Goal: Task Accomplishment & Management: Manage account settings

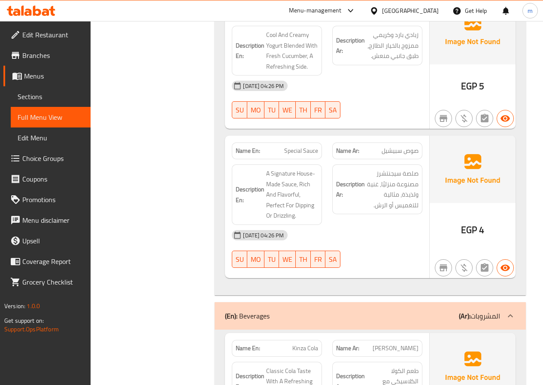
scroll to position [2287, 0]
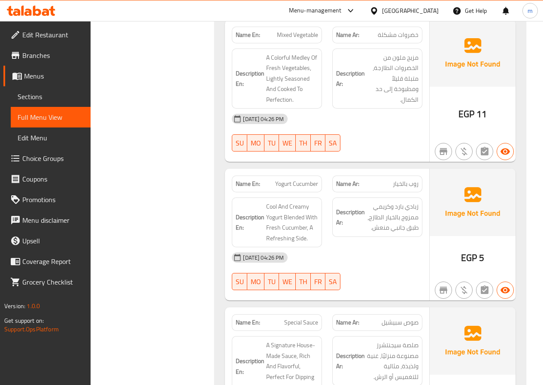
click at [57, 39] on span "Edit Restaurant" at bounding box center [52, 35] width 61 height 10
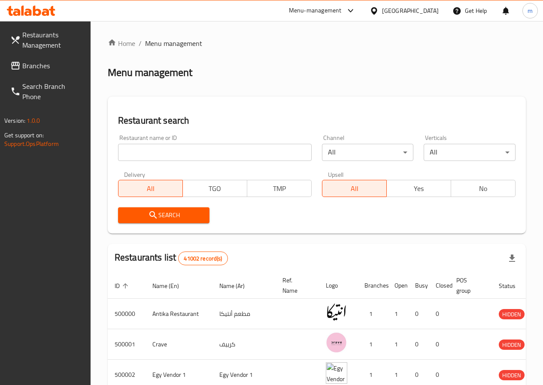
click at [49, 35] on span "Restaurants Management" at bounding box center [52, 40] width 61 height 21
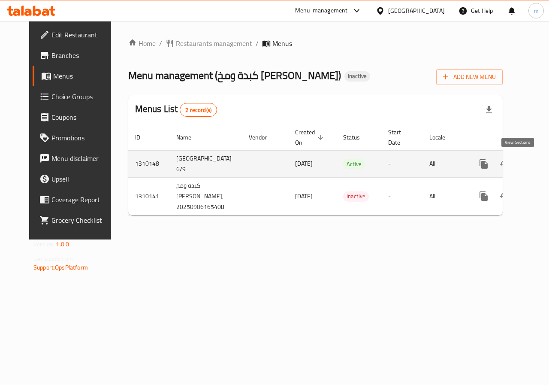
click at [542, 160] on icon "enhanced table" at bounding box center [546, 164] width 8 height 8
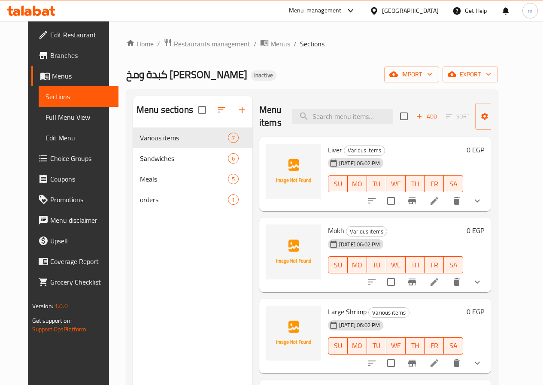
click at [52, 114] on span "Full Menu View" at bounding box center [78, 117] width 66 height 10
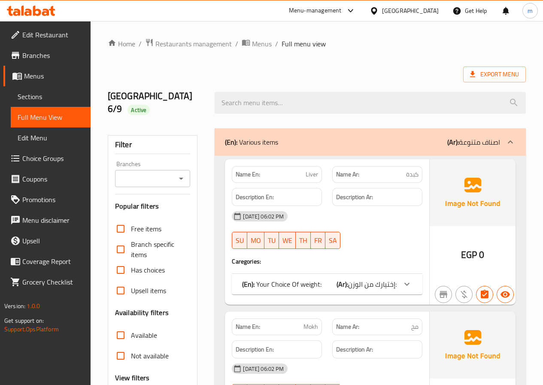
click at [32, 77] on span "Menus" at bounding box center [54, 76] width 60 height 10
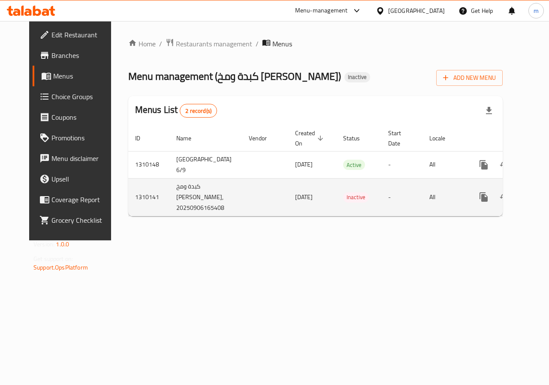
click at [170, 197] on td "كبدة ومخ [PERSON_NAME], 20250906165408" at bounding box center [206, 197] width 73 height 38
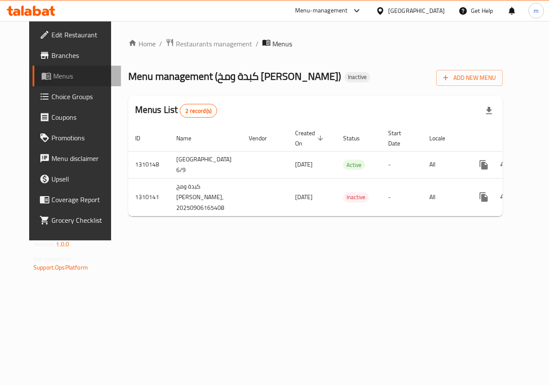
click at [53, 79] on span "Menus" at bounding box center [83, 76] width 61 height 10
click at [51, 51] on span "Branches" at bounding box center [82, 55] width 63 height 10
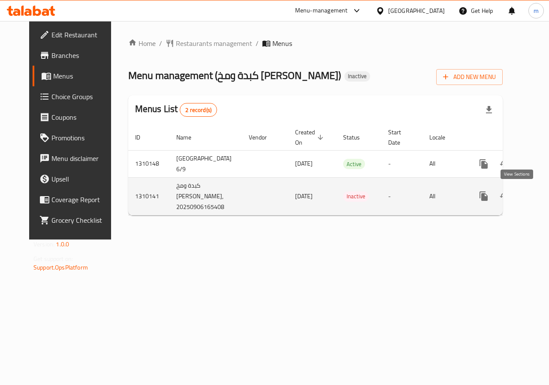
click at [541, 197] on icon "enhanced table" at bounding box center [546, 196] width 10 height 10
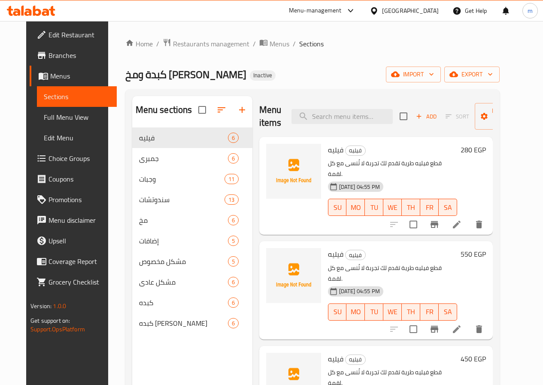
click at [59, 124] on link "Full Menu View" at bounding box center [77, 117] width 80 height 21
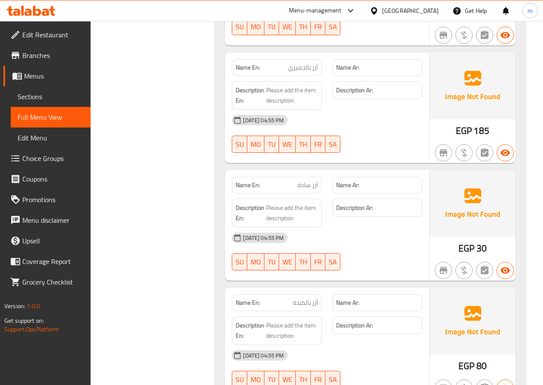
scroll to position [2060, 0]
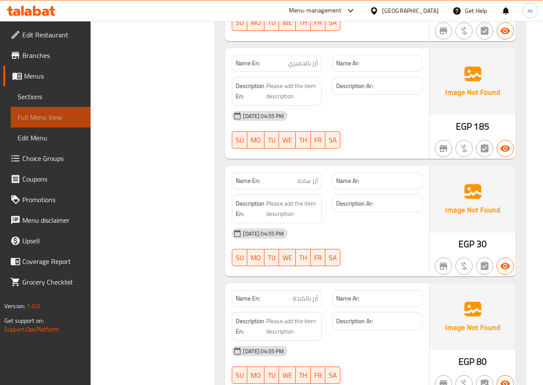
click at [28, 115] on span "Full Menu View" at bounding box center [51, 117] width 66 height 10
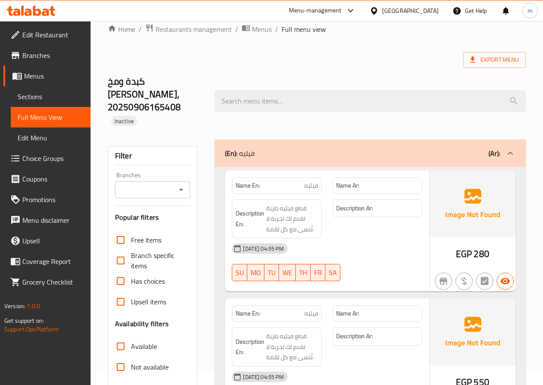
scroll to position [0, 0]
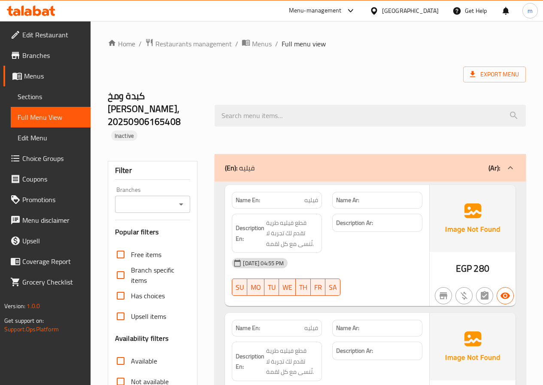
click at [53, 118] on span "Full Menu View" at bounding box center [51, 117] width 66 height 10
click at [61, 37] on span "Edit Restaurant" at bounding box center [52, 35] width 61 height 10
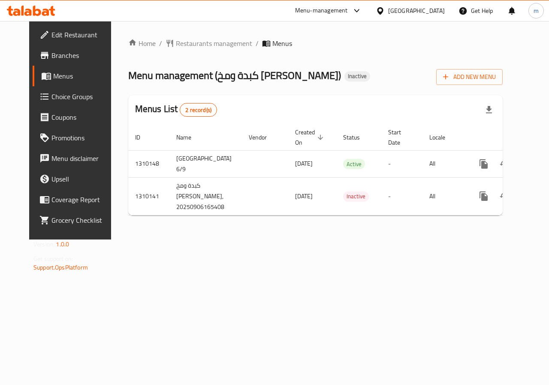
click at [53, 75] on span "Menus" at bounding box center [83, 76] width 61 height 10
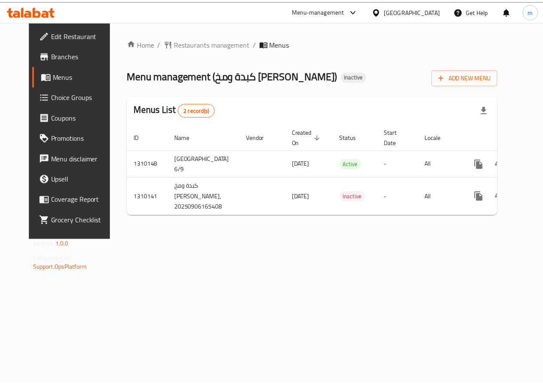
scroll to position [0, 3]
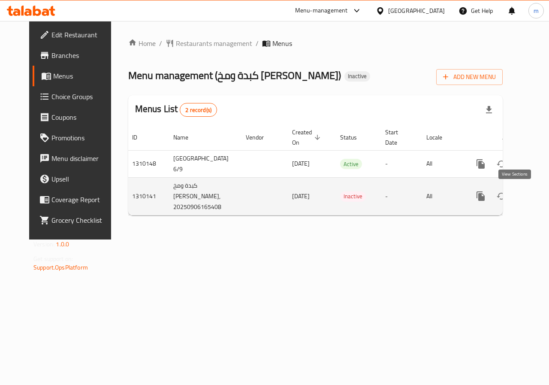
click at [538, 195] on icon "enhanced table" at bounding box center [543, 196] width 10 height 10
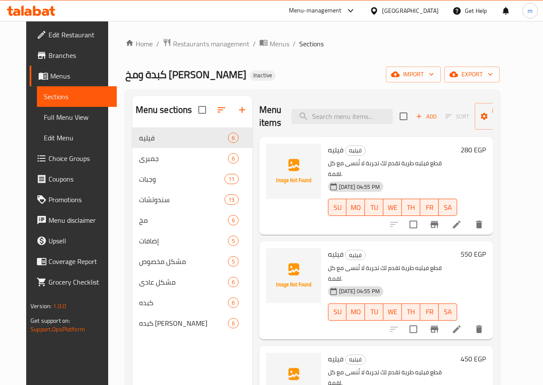
click at [50, 63] on link "Branches" at bounding box center [73, 55] width 87 height 21
